Goal: Task Accomplishment & Management: Manage account settings

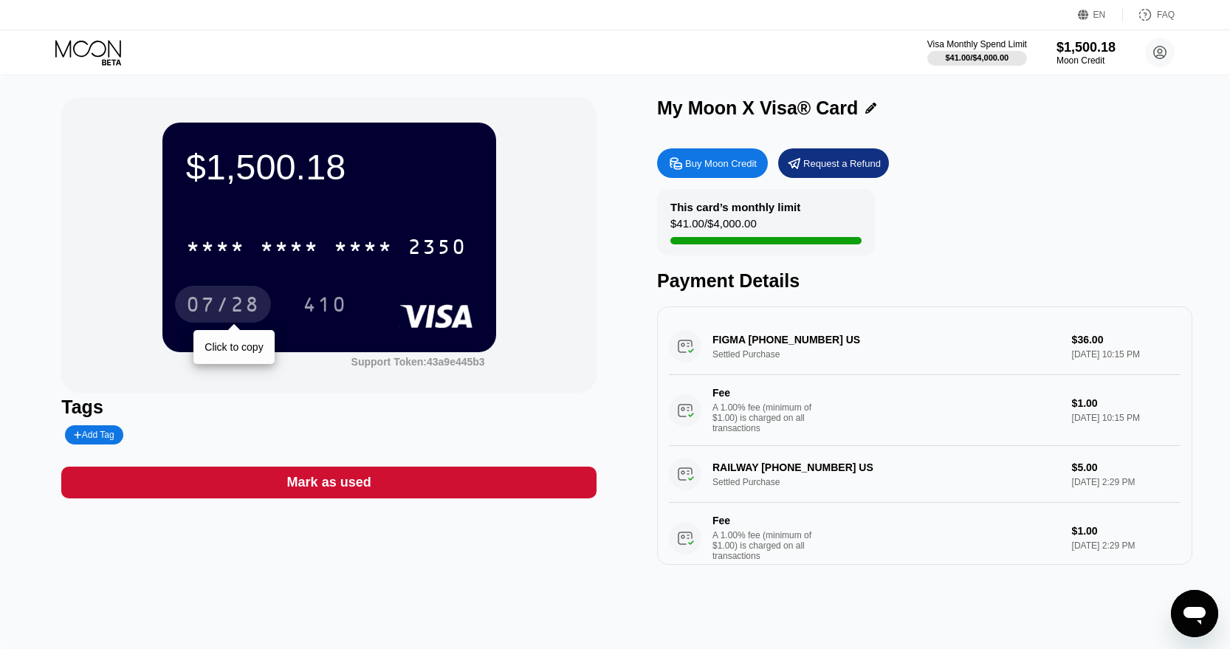
click at [213, 311] on div "07/28" at bounding box center [223, 306] width 74 height 24
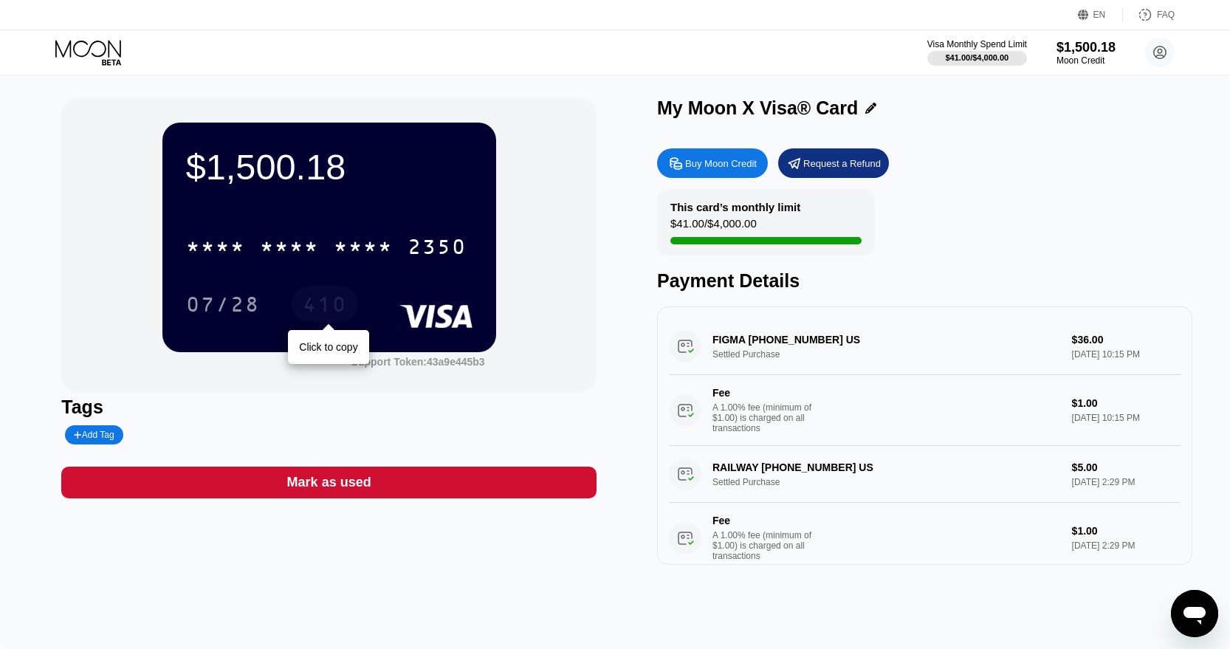
click at [332, 313] on div "410" at bounding box center [325, 306] width 44 height 24
